Goal: Task Accomplishment & Management: Use online tool/utility

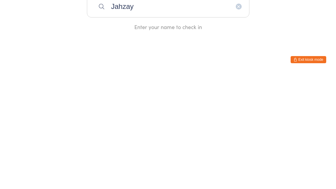
click at [169, 139] on div "Enter your name to check in" at bounding box center [168, 142] width 163 height 7
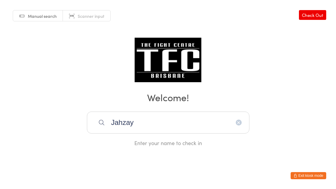
click at [196, 121] on input "Jahzay" at bounding box center [168, 123] width 163 height 22
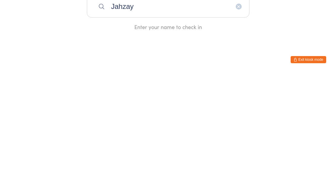
click at [169, 112] on input "Jahzay" at bounding box center [168, 123] width 163 height 22
type input "J"
type input "Jahzay"
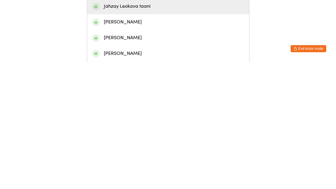
scroll to position [14, 0]
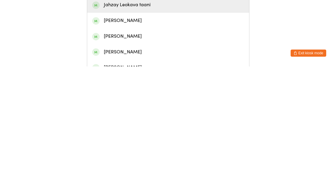
click at [191, 123] on div "Jahzay Leokava taani" at bounding box center [168, 127] width 152 height 8
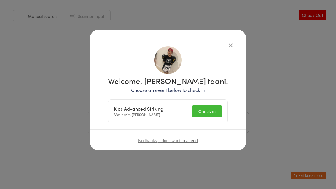
click at [211, 108] on button "Check in" at bounding box center [207, 111] width 30 height 12
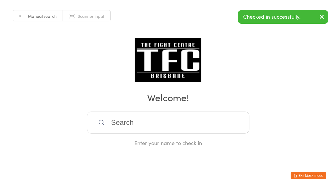
click at [181, 134] on input "search" at bounding box center [168, 123] width 163 height 22
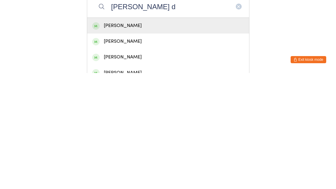
type input "[PERSON_NAME] d"
click at [174, 138] on div "[PERSON_NAME]" at bounding box center [168, 142] width 152 height 8
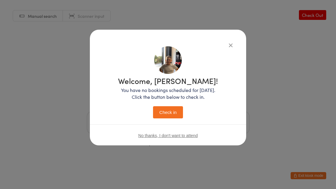
click at [172, 109] on button "Check in" at bounding box center [168, 112] width 30 height 12
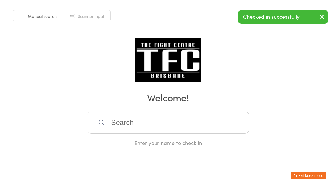
click at [191, 121] on input "search" at bounding box center [168, 123] width 163 height 22
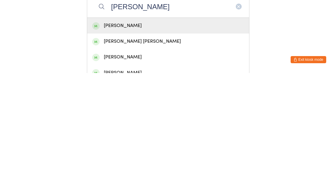
type input "[PERSON_NAME]"
click at [171, 153] on div "[PERSON_NAME] [PERSON_NAME]" at bounding box center [168, 157] width 152 height 8
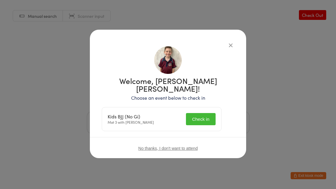
click at [213, 113] on button "Check in" at bounding box center [201, 119] width 30 height 12
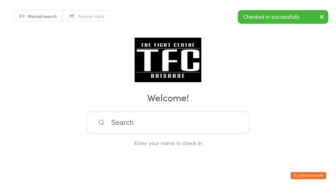
click at [125, 128] on input "search" at bounding box center [168, 123] width 163 height 22
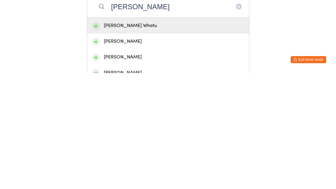
type input "[PERSON_NAME]"
click at [140, 138] on div "[PERSON_NAME] Whatu" at bounding box center [168, 142] width 152 height 8
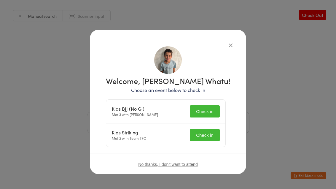
click at [203, 130] on button "Check in" at bounding box center [205, 135] width 30 height 12
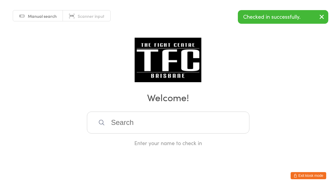
click at [176, 123] on input "search" at bounding box center [168, 123] width 163 height 22
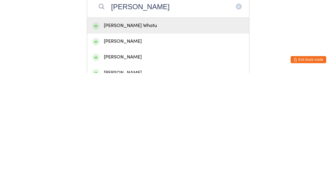
click at [123, 112] on input "[PERSON_NAME]" at bounding box center [168, 123] width 163 height 22
type input "[PERSON_NAME]"
click at [126, 138] on div "[PERSON_NAME] Whatu" at bounding box center [168, 142] width 152 height 8
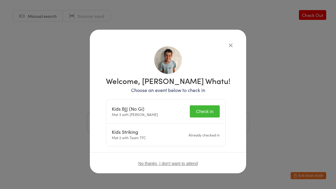
click at [205, 109] on button "Check in" at bounding box center [205, 111] width 30 height 12
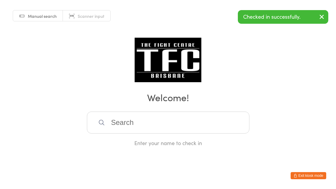
click at [235, 44] on div "Manual search Scanner input Check Out Welcome! Enter your name to check in" at bounding box center [168, 73] width 336 height 147
click at [204, 112] on div "Manual search Scanner input Check Out Welcome! Enter your name to check in" at bounding box center [168, 73] width 336 height 147
click at [216, 119] on input "search" at bounding box center [168, 123] width 163 height 22
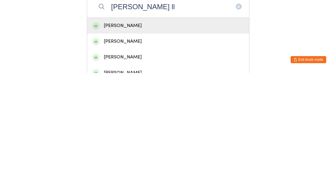
type input "[PERSON_NAME] ll"
click at [99, 138] on div "[PERSON_NAME]" at bounding box center [168, 142] width 152 height 8
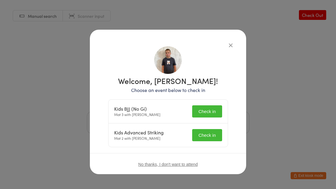
click at [212, 113] on button "Check in" at bounding box center [207, 111] width 30 height 12
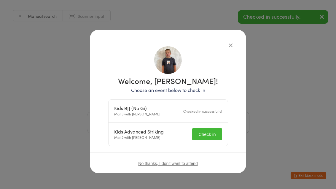
click at [210, 132] on button "Check in" at bounding box center [207, 134] width 30 height 12
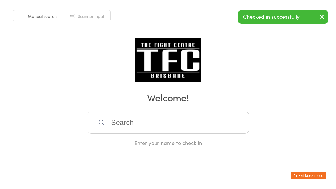
click at [232, 45] on div "Manual search Scanner input Check Out Welcome! Enter your name to check in" at bounding box center [168, 73] width 336 height 147
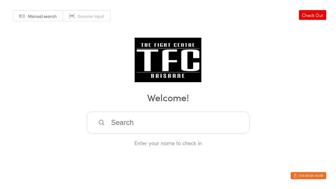
click at [188, 125] on input "search" at bounding box center [168, 123] width 163 height 22
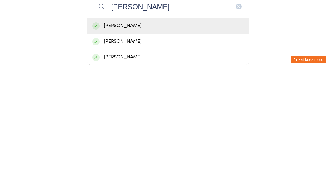
type input "[PERSON_NAME]"
click at [127, 138] on div "[PERSON_NAME]" at bounding box center [168, 142] width 152 height 8
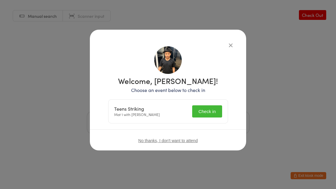
click at [201, 117] on button "Check in" at bounding box center [207, 111] width 30 height 12
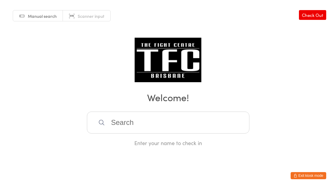
click at [134, 132] on input "search" at bounding box center [168, 123] width 163 height 22
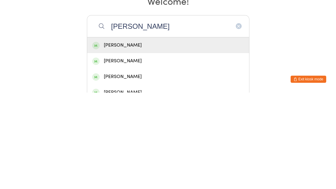
type input "[PERSON_NAME]"
click at [142, 138] on div "[PERSON_NAME]" at bounding box center [168, 142] width 152 height 8
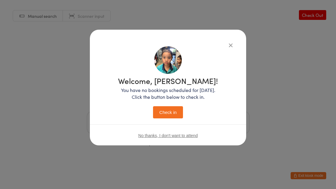
click at [169, 115] on button "Check in" at bounding box center [168, 112] width 30 height 12
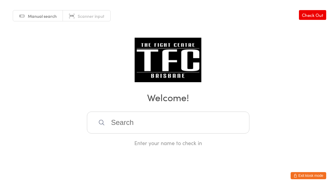
click at [160, 134] on input "search" at bounding box center [168, 123] width 163 height 22
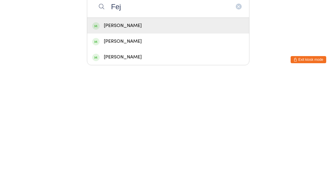
type input "Fej"
click at [155, 134] on div "[PERSON_NAME]" at bounding box center [168, 142] width 162 height 16
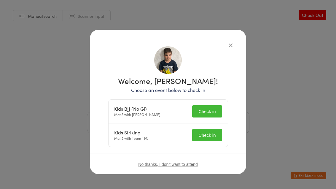
click at [210, 105] on button "Check in" at bounding box center [207, 111] width 30 height 12
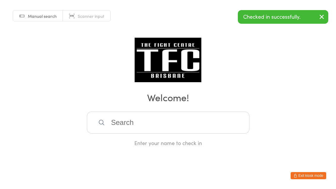
click at [139, 133] on input "search" at bounding box center [168, 123] width 163 height 22
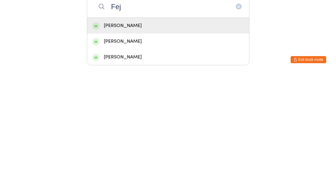
type input "Fej"
click at [164, 138] on div "[PERSON_NAME]" at bounding box center [168, 142] width 152 height 8
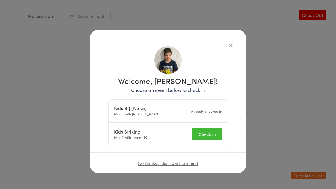
click at [204, 136] on button "Check in" at bounding box center [207, 134] width 30 height 12
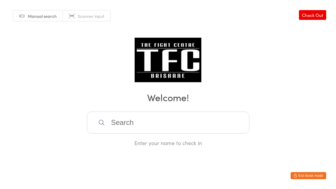
click at [121, 123] on input "search" at bounding box center [168, 123] width 163 height 22
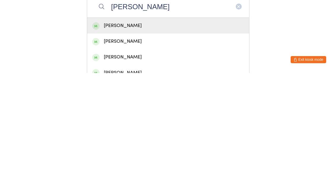
type input "[PERSON_NAME]"
click at [141, 138] on div "[PERSON_NAME]" at bounding box center [168, 142] width 152 height 8
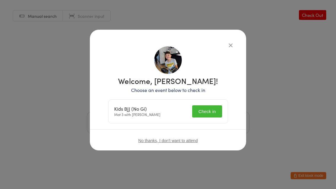
click at [211, 113] on button "Check in" at bounding box center [207, 111] width 30 height 12
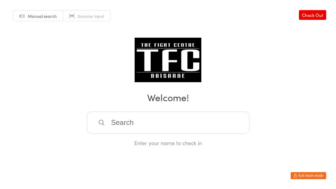
click at [125, 111] on div "Manual search Scanner input Check Out Welcome! Enter your name to check in" at bounding box center [168, 73] width 336 height 147
click at [124, 127] on input "search" at bounding box center [168, 123] width 163 height 22
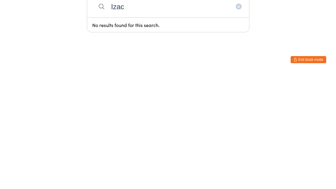
type input "Izac"
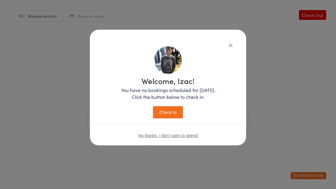
click at [229, 48] on icon "button" at bounding box center [231, 45] width 7 height 7
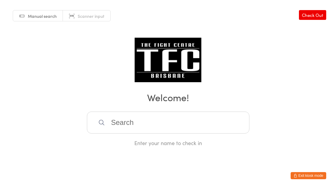
click at [201, 134] on input "search" at bounding box center [168, 123] width 163 height 22
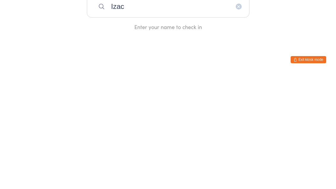
type input "Izac"
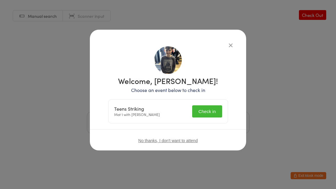
click at [201, 107] on button "Check in" at bounding box center [207, 111] width 30 height 12
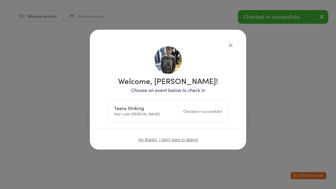
click at [230, 45] on icon "button" at bounding box center [231, 45] width 7 height 7
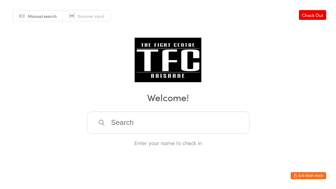
click at [156, 125] on input "search" at bounding box center [168, 123] width 163 height 22
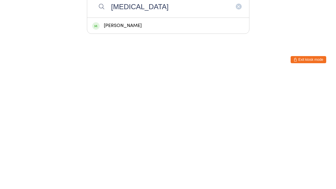
type input "Avitaj"
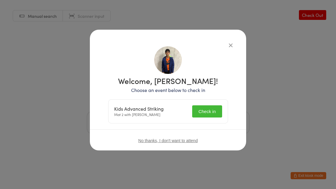
click at [215, 117] on button "Check in" at bounding box center [207, 111] width 30 height 12
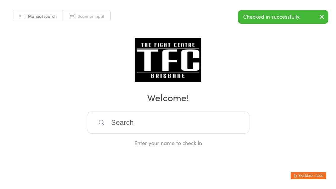
click at [155, 120] on input "search" at bounding box center [168, 123] width 163 height 22
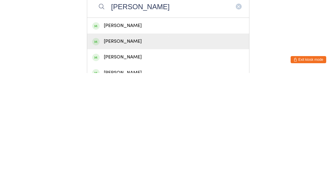
type input "[PERSON_NAME]"
click at [160, 153] on div "[PERSON_NAME]" at bounding box center [168, 157] width 152 height 8
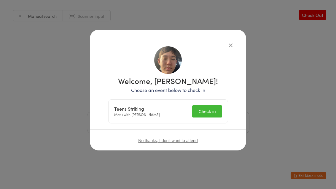
click at [221, 107] on button "Check in" at bounding box center [207, 111] width 30 height 12
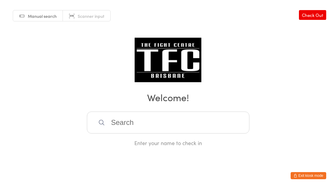
click at [188, 110] on div "Manual search Scanner input Check Out Welcome! Enter your name to check in" at bounding box center [168, 73] width 336 height 147
click at [196, 117] on input "search" at bounding box center [168, 123] width 163 height 22
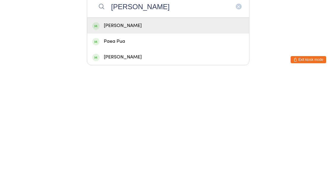
type input "[PERSON_NAME]"
click at [178, 138] on div "[PERSON_NAME]" at bounding box center [168, 142] width 152 height 8
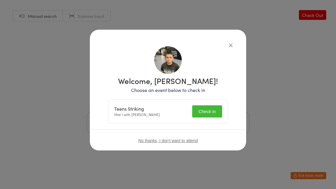
click at [209, 110] on button "Check in" at bounding box center [207, 111] width 30 height 12
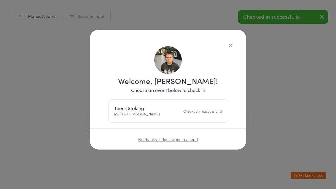
click at [232, 43] on icon "button" at bounding box center [231, 45] width 7 height 7
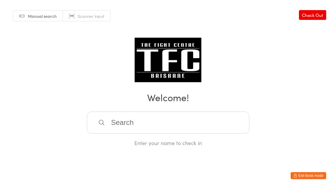
click at [161, 128] on input "search" at bounding box center [168, 123] width 163 height 22
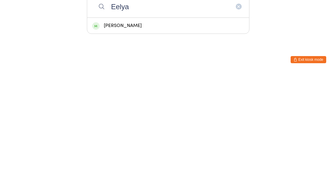
type input "Eelya"
click at [109, 138] on div "[PERSON_NAME]" at bounding box center [168, 142] width 152 height 8
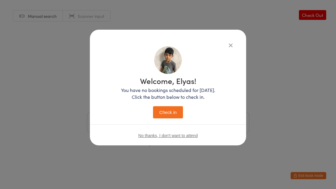
click at [177, 109] on button "Check in" at bounding box center [168, 112] width 30 height 12
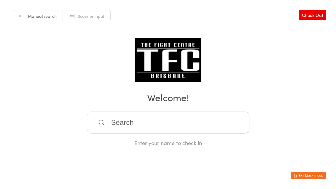
click at [113, 142] on div "Enter your name to check in" at bounding box center [168, 129] width 163 height 35
click at [105, 131] on input "search" at bounding box center [168, 123] width 163 height 22
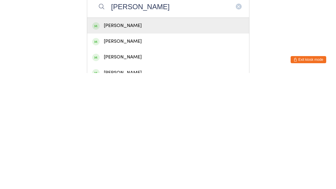
type input "[PERSON_NAME]"
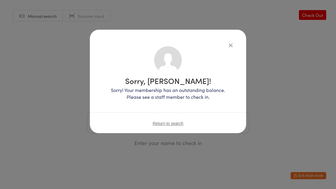
click at [231, 44] on icon "button" at bounding box center [231, 45] width 7 height 7
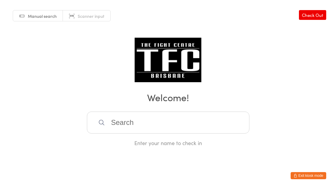
click at [146, 134] on input "search" at bounding box center [168, 123] width 163 height 22
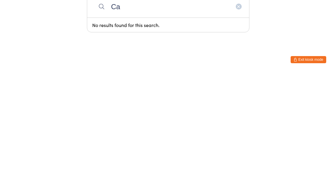
type input "C"
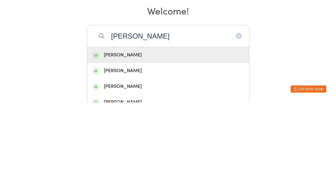
type input "[PERSON_NAME]"
click at [107, 138] on div "[PERSON_NAME]" at bounding box center [168, 142] width 152 height 8
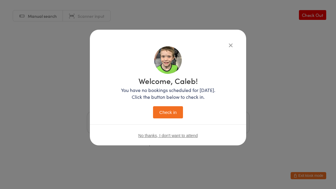
click at [165, 112] on button "Check in" at bounding box center [168, 112] width 30 height 12
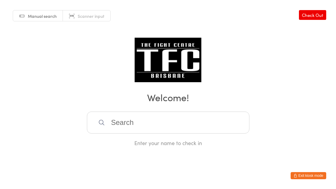
click at [135, 134] on input "search" at bounding box center [168, 123] width 163 height 22
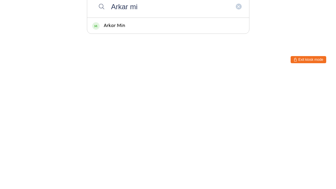
type input "Arkar min"
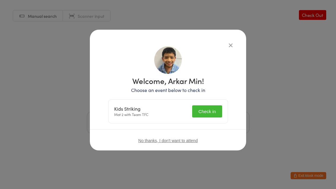
click at [208, 114] on button "Check in" at bounding box center [207, 111] width 30 height 12
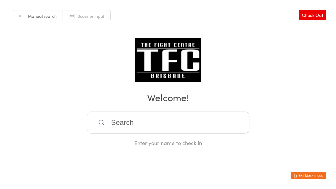
click at [153, 130] on input "search" at bounding box center [168, 123] width 163 height 22
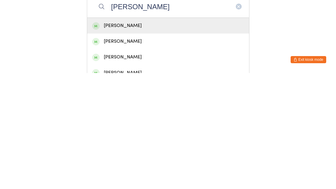
type input "[PERSON_NAME]"
click at [178, 138] on div "[PERSON_NAME]" at bounding box center [168, 142] width 152 height 8
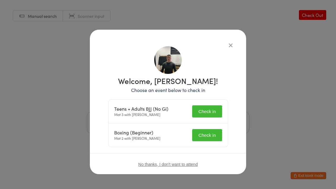
click at [211, 112] on button "Check in" at bounding box center [207, 111] width 30 height 12
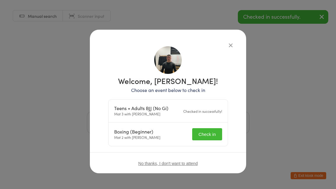
click at [206, 137] on button "Check in" at bounding box center [207, 134] width 30 height 12
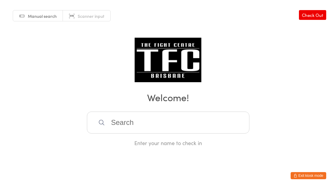
click at [113, 123] on input "search" at bounding box center [168, 123] width 163 height 22
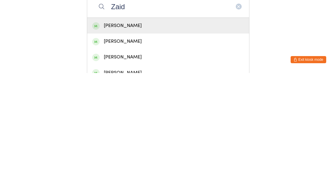
type input "Zaid"
click at [107, 138] on div "[PERSON_NAME]" at bounding box center [168, 142] width 152 height 8
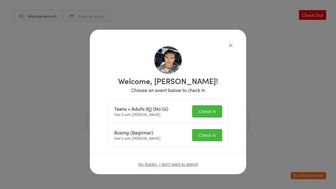
click at [198, 112] on button "Check in" at bounding box center [207, 111] width 30 height 12
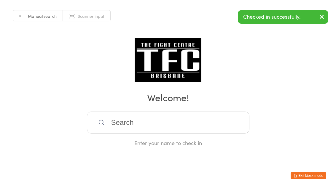
click at [117, 134] on input "search" at bounding box center [168, 123] width 163 height 22
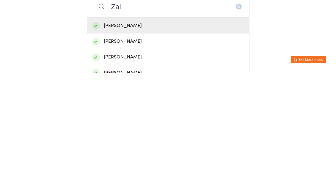
type input "Zai"
click at [111, 138] on div "[PERSON_NAME]" at bounding box center [168, 142] width 152 height 8
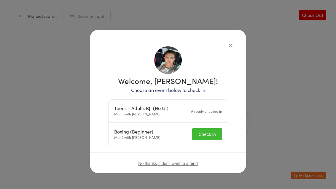
click at [198, 136] on button "Check in" at bounding box center [207, 134] width 30 height 12
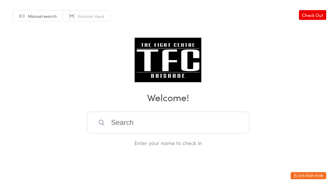
click at [143, 123] on input "search" at bounding box center [168, 123] width 163 height 22
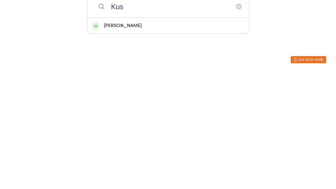
type input "Kus"
click at [144, 138] on div "[PERSON_NAME]" at bounding box center [168, 142] width 152 height 8
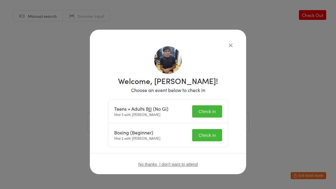
click at [207, 131] on button "Check in" at bounding box center [207, 135] width 30 height 12
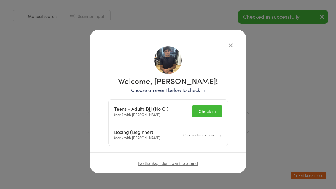
click at [211, 110] on button "Check in" at bounding box center [207, 111] width 30 height 12
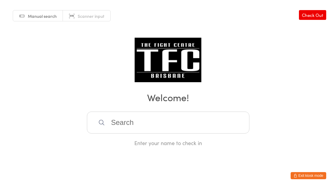
click at [208, 126] on input "search" at bounding box center [168, 123] width 163 height 22
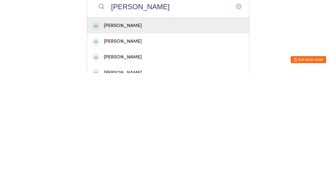
type input "[PERSON_NAME]"
click at [177, 138] on div "[PERSON_NAME]" at bounding box center [168, 142] width 152 height 8
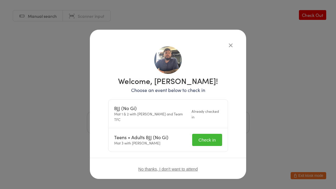
click at [218, 134] on button "Check in" at bounding box center [207, 140] width 30 height 12
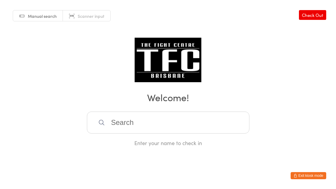
click at [162, 134] on input "search" at bounding box center [168, 123] width 163 height 22
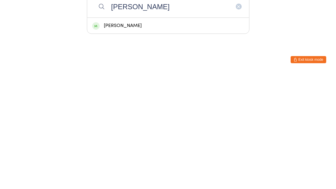
type input "[PERSON_NAME]"
click at [179, 138] on div "[PERSON_NAME]" at bounding box center [168, 142] width 152 height 8
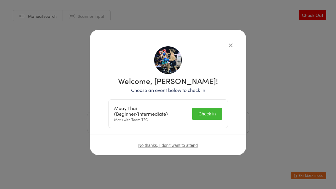
click at [216, 112] on button "Check in" at bounding box center [207, 114] width 30 height 12
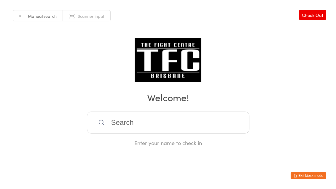
click at [139, 121] on input "search" at bounding box center [168, 123] width 163 height 22
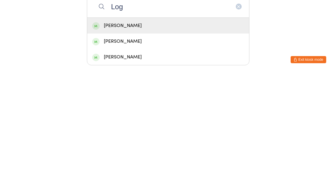
type input "Log"
click at [135, 138] on div "[PERSON_NAME]" at bounding box center [168, 142] width 152 height 8
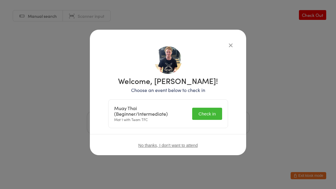
click at [208, 116] on button "Check in" at bounding box center [207, 114] width 30 height 12
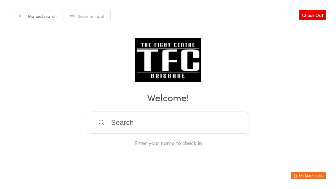
click at [150, 121] on input "search" at bounding box center [168, 123] width 163 height 22
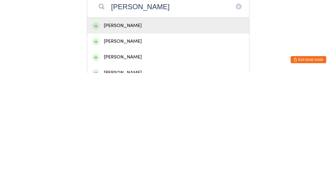
type input "[PERSON_NAME]"
click at [159, 134] on div "[PERSON_NAME]" at bounding box center [168, 142] width 162 height 16
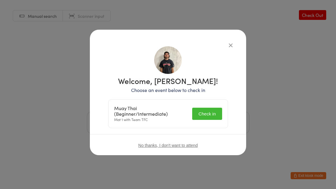
click at [199, 113] on button "Check in" at bounding box center [207, 114] width 30 height 12
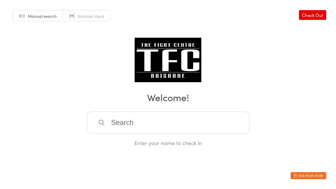
click at [173, 126] on input "search" at bounding box center [168, 123] width 163 height 22
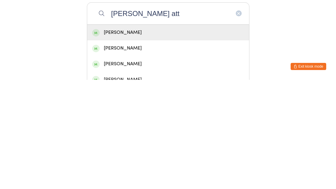
type input "[PERSON_NAME] att"
click at [127, 138] on div "[PERSON_NAME]" at bounding box center [168, 142] width 152 height 8
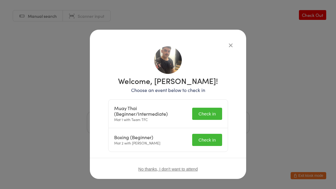
click at [210, 110] on button "Check in" at bounding box center [207, 114] width 30 height 12
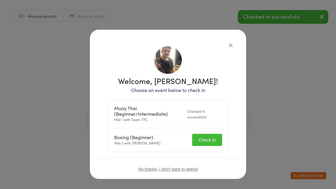
click at [209, 141] on button "Check in" at bounding box center [207, 140] width 30 height 12
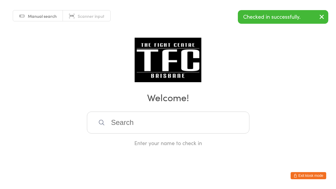
click at [123, 116] on input "search" at bounding box center [168, 123] width 163 height 22
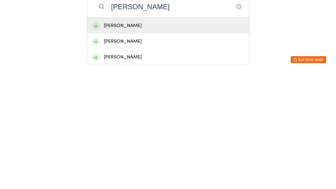
type input "[PERSON_NAME]"
click at [108, 138] on div "[PERSON_NAME]" at bounding box center [168, 142] width 152 height 8
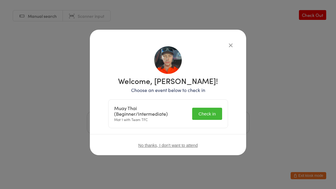
click at [211, 110] on button "Check in" at bounding box center [207, 114] width 30 height 12
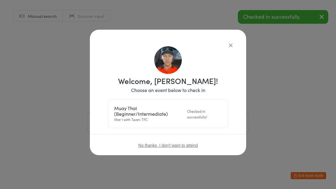
click at [230, 44] on icon "button" at bounding box center [231, 45] width 7 height 7
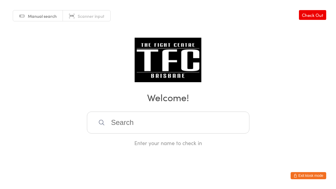
click at [117, 123] on input "search" at bounding box center [168, 123] width 163 height 22
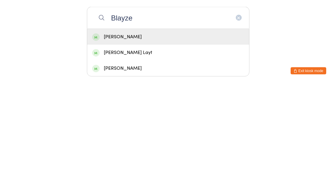
type input "Blayze"
click at [166, 138] on div "[PERSON_NAME]" at bounding box center [168, 142] width 152 height 8
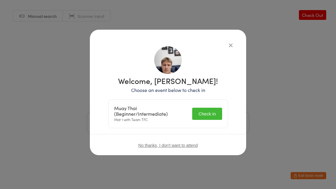
click at [211, 109] on button "Check in" at bounding box center [207, 114] width 30 height 12
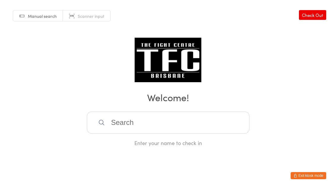
click at [141, 126] on input "search" at bounding box center [168, 123] width 163 height 22
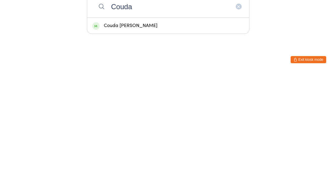
type input "Couda"
click at [162, 138] on div "Couda [PERSON_NAME]" at bounding box center [168, 142] width 152 height 8
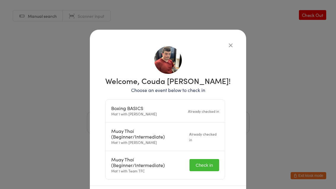
click at [207, 167] on button "Check in" at bounding box center [205, 165] width 30 height 12
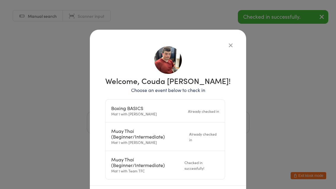
click at [232, 53] on div "Manual search Scanner input Check Out Welcome! Enter your name to check in" at bounding box center [168, 73] width 336 height 147
